Goal: Information Seeking & Learning: Learn about a topic

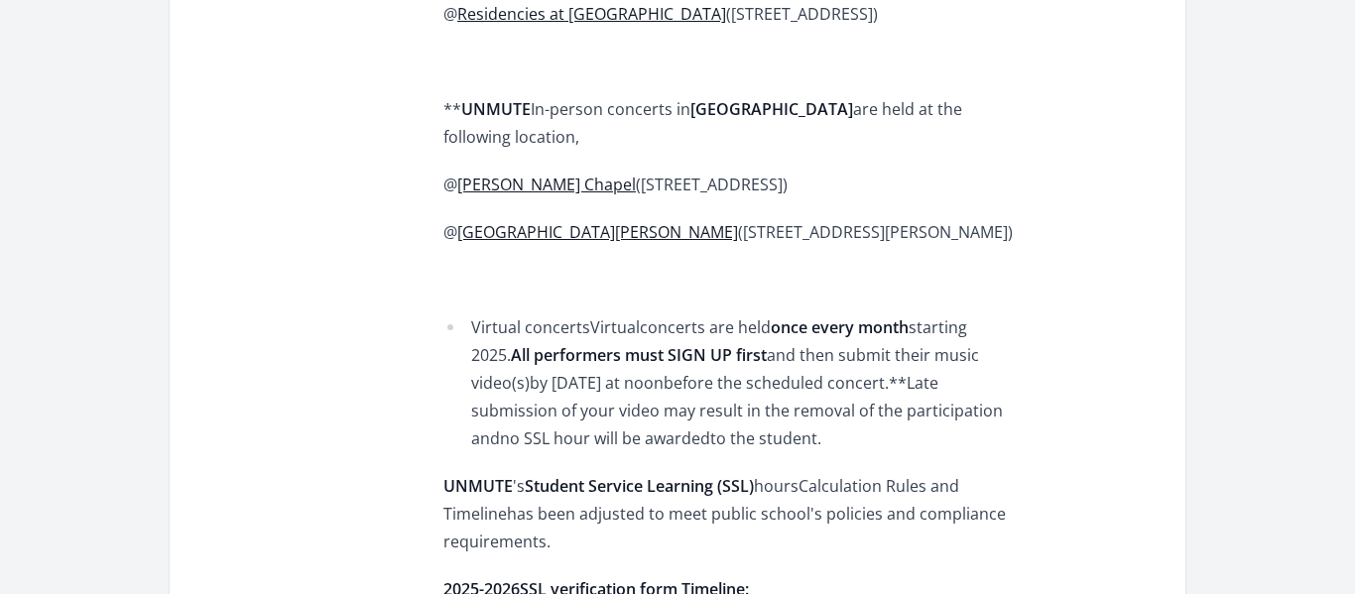
scroll to position [1589, 0]
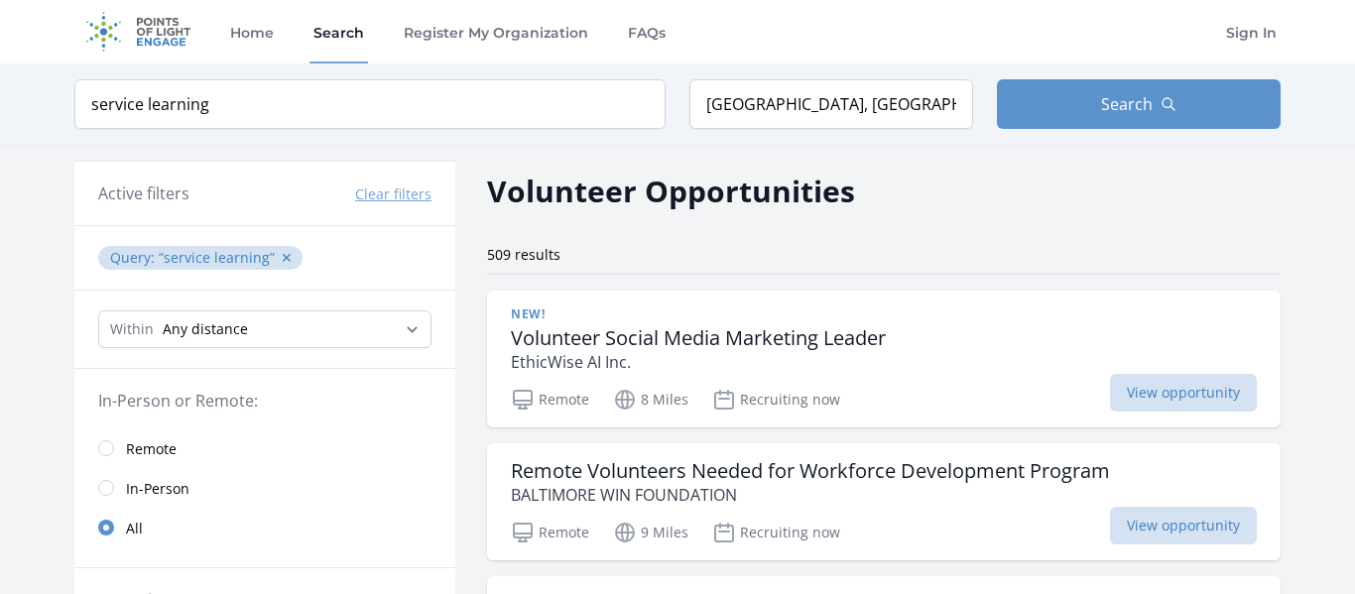
scroll to position [504, 0]
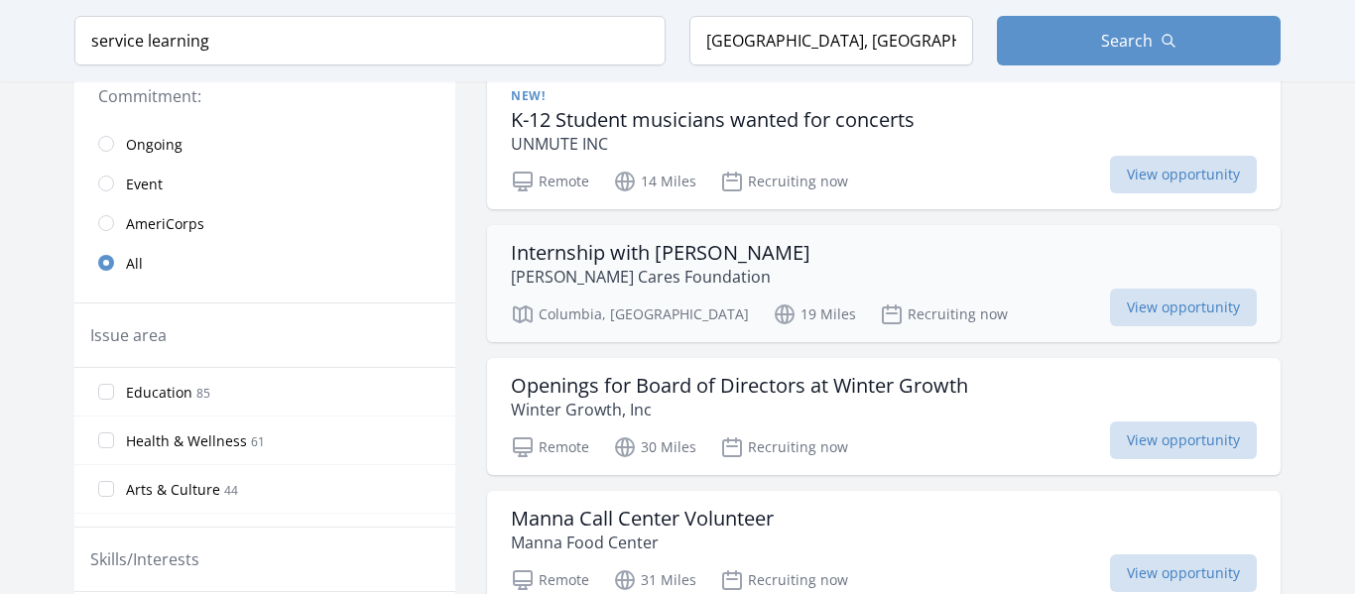
click at [740, 241] on h3 "Internship with [PERSON_NAME]" at bounding box center [661, 253] width 300 height 24
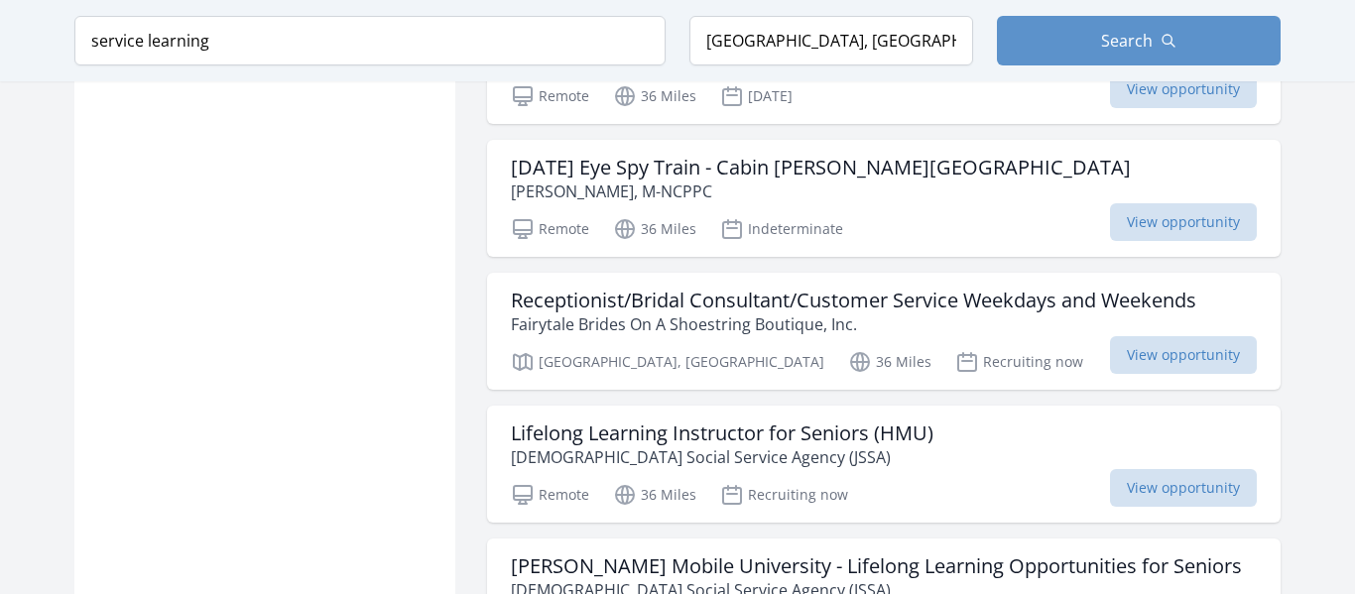
scroll to position [5664, 0]
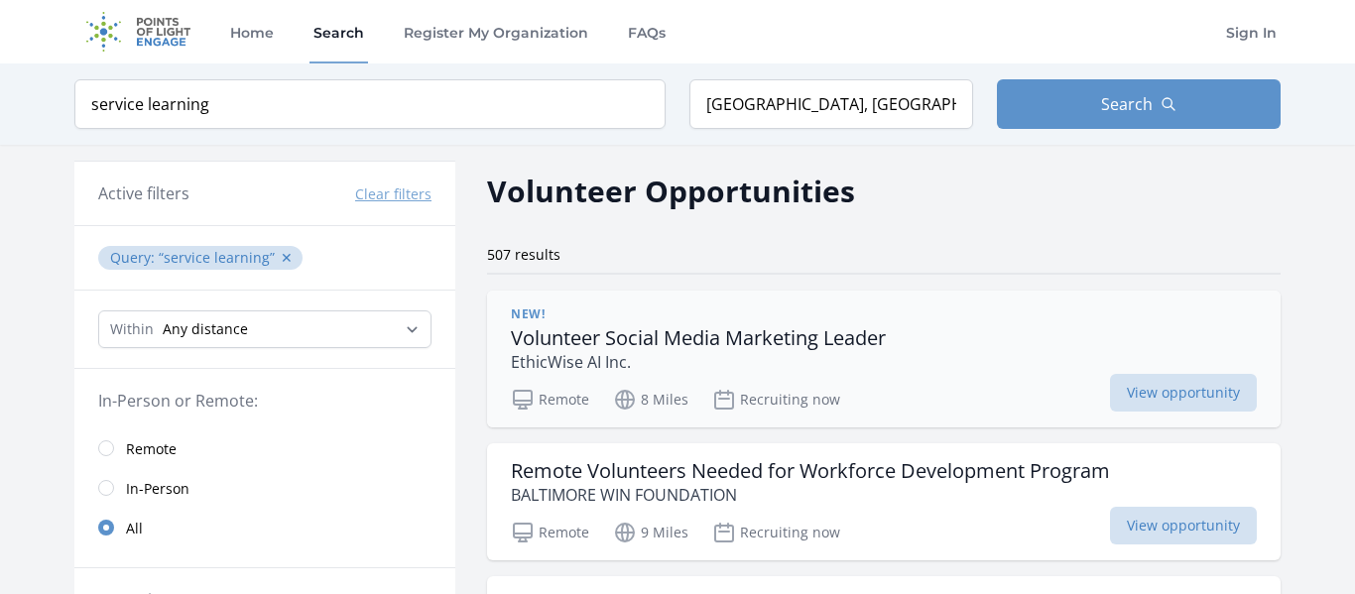
click at [853, 350] on h3 "Volunteer Social Media Marketing Leader" at bounding box center [698, 338] width 375 height 24
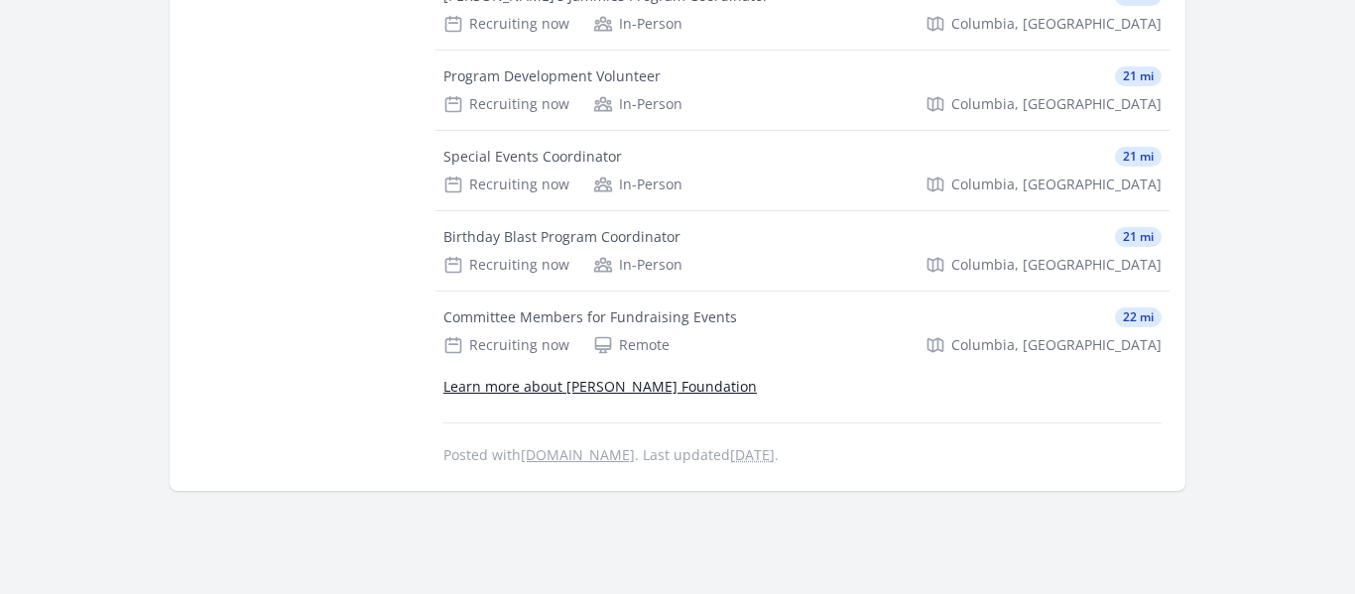
scroll to position [1100, 0]
click at [494, 224] on div "Birthday Blast Program Coordinator" at bounding box center [561, 234] width 237 height 20
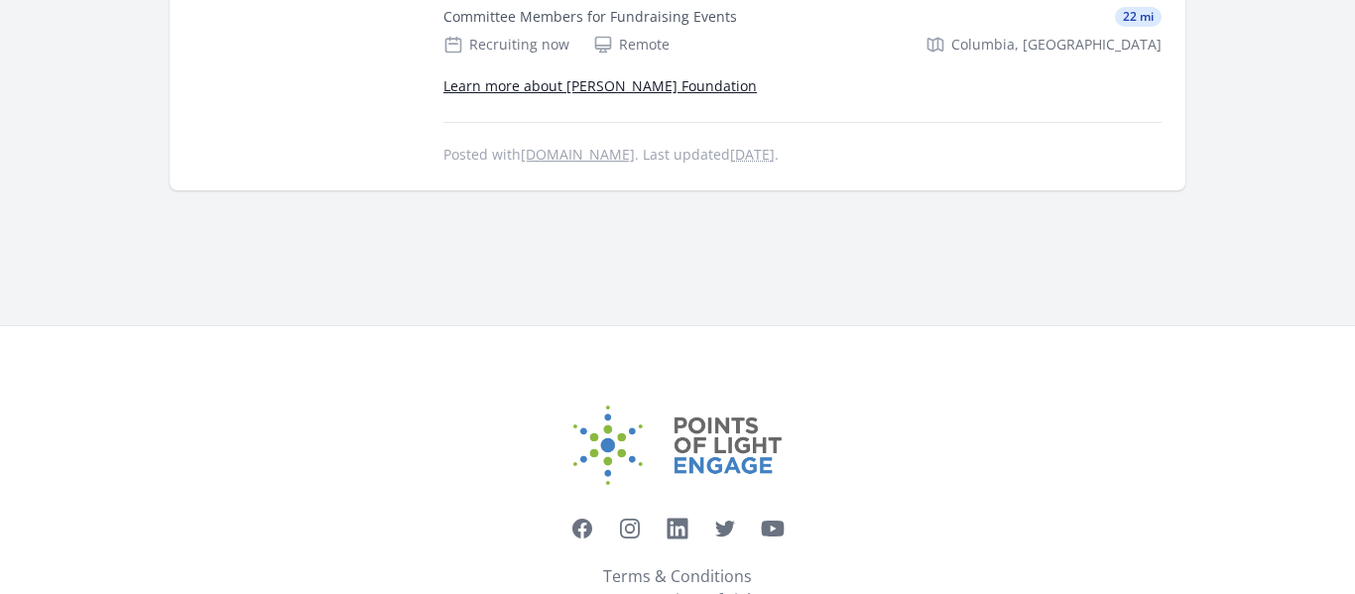
scroll to position [1018, 0]
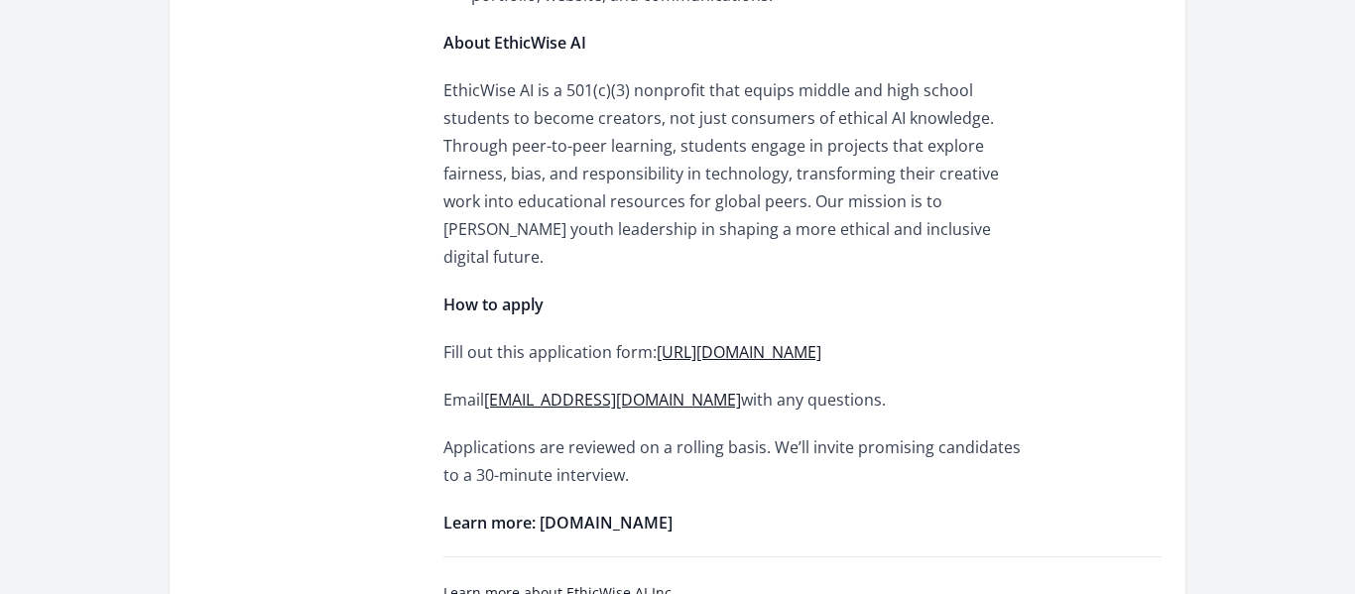
scroll to position [1662, 0]
click at [1023, 167] on p "EthicWise AI is a 501(c)(3) nonprofit that equips middle and high school studen…" at bounding box center [733, 171] width 580 height 194
